Goal: Information Seeking & Learning: Understand process/instructions

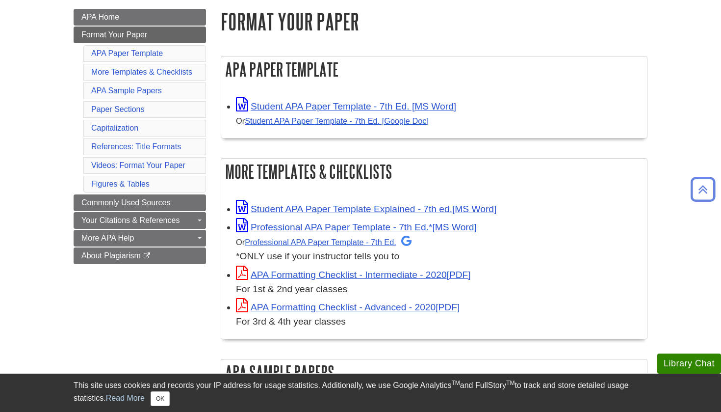
scroll to position [153, 0]
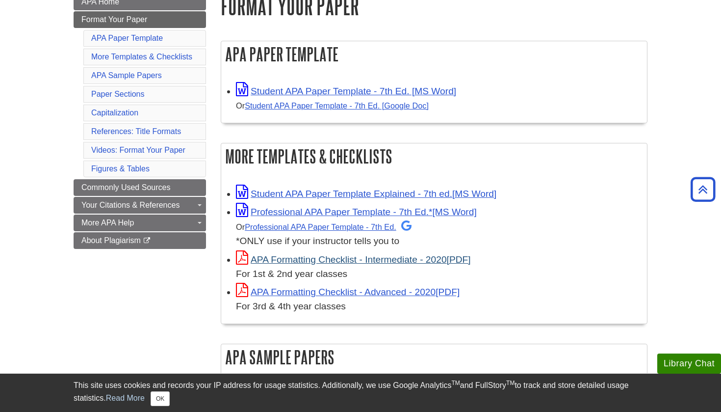
click at [378, 257] on link "APA Formatting Checklist - Intermediate - 2020" at bounding box center [353, 259] width 235 height 10
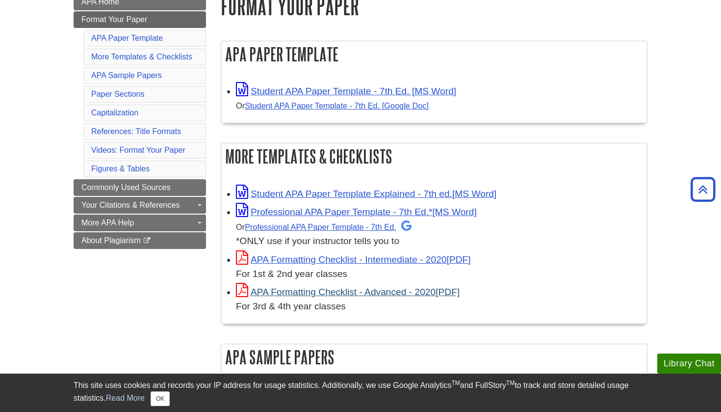
click at [365, 288] on link "APA Formatting Checklist - Advanced - 2020" at bounding box center [348, 292] width 224 height 10
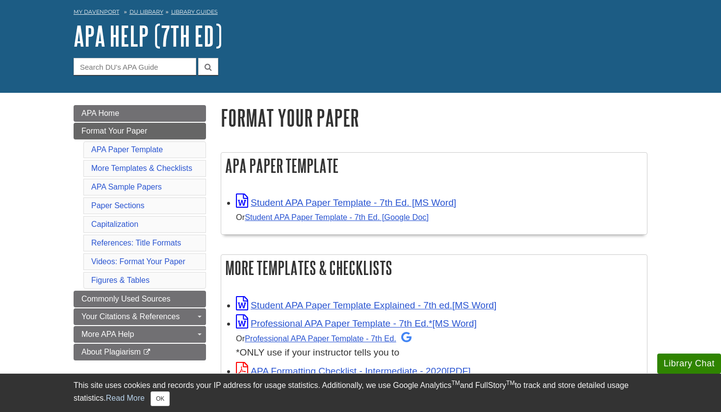
scroll to position [44, 0]
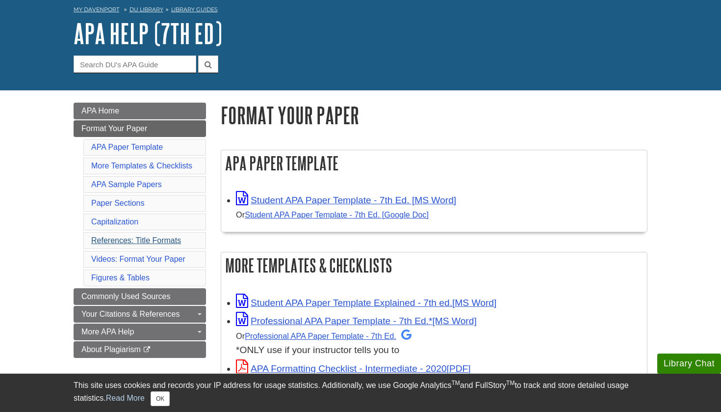
click at [168, 238] on link "References: Title Formats" at bounding box center [136, 240] width 90 height 8
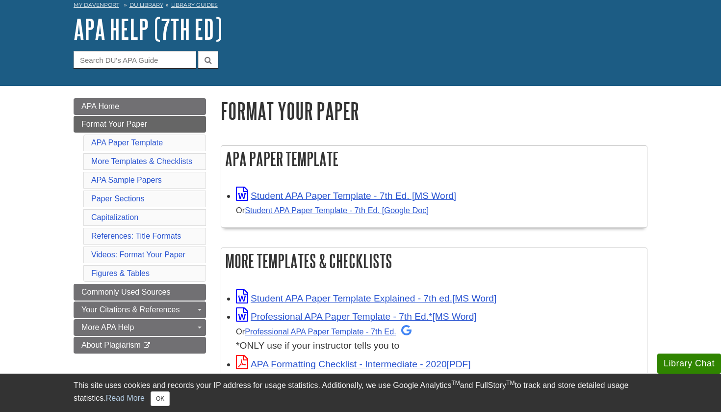
scroll to position [49, 0]
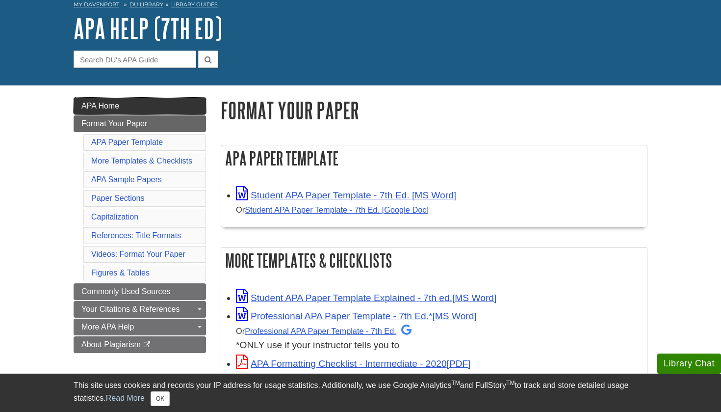
click at [168, 108] on link "APA Home" at bounding box center [140, 106] width 133 height 17
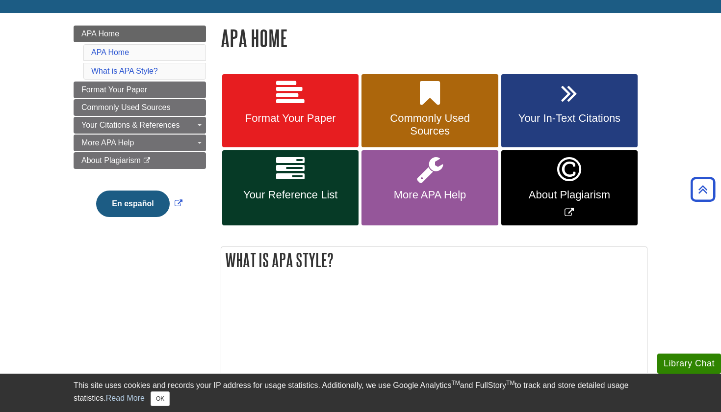
scroll to position [120, 0]
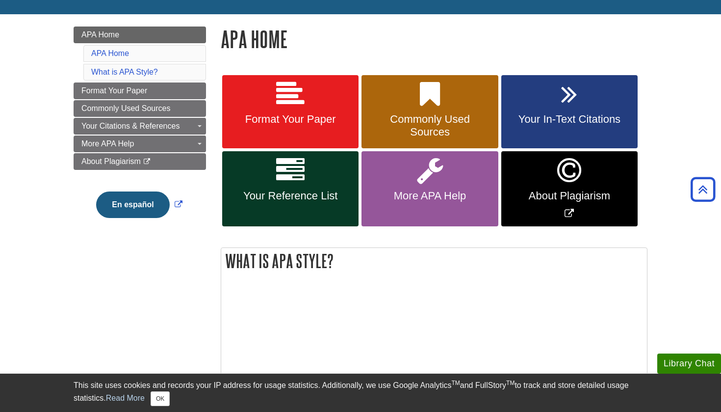
click at [296, 130] on link "Format Your Paper" at bounding box center [290, 112] width 136 height 74
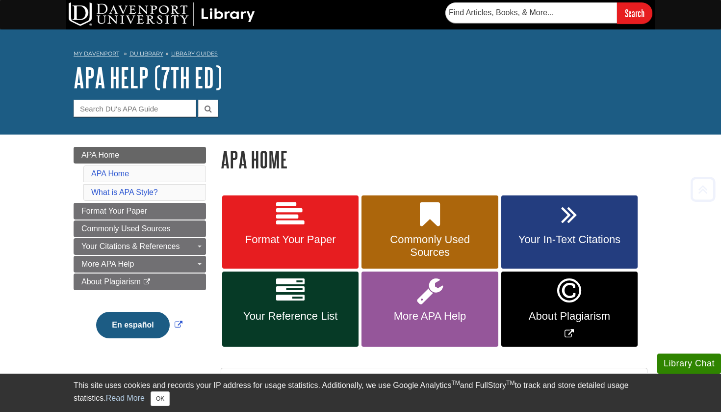
scroll to position [0, 0]
